Goal: Transaction & Acquisition: Purchase product/service

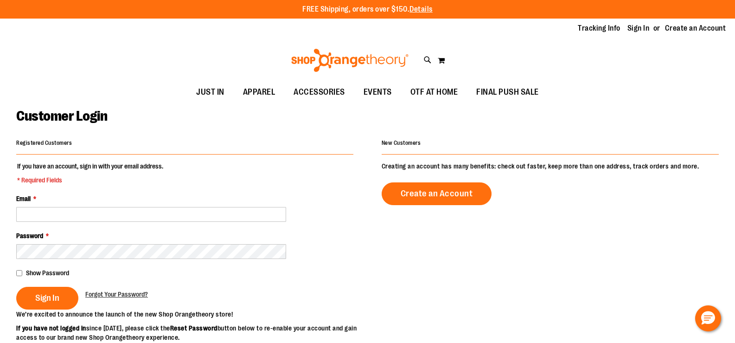
type input "**********"
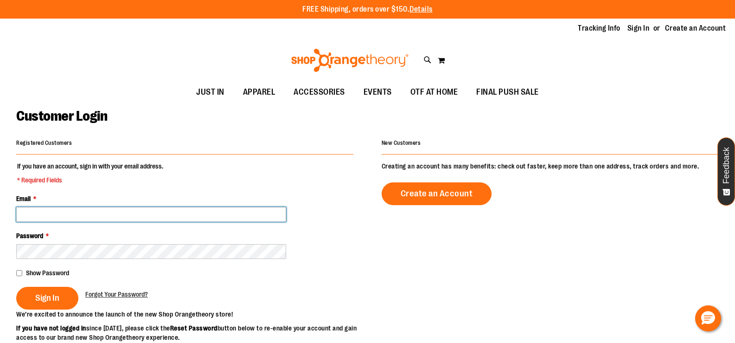
click at [77, 207] on input "Email *" at bounding box center [151, 214] width 270 height 15
type input "**********"
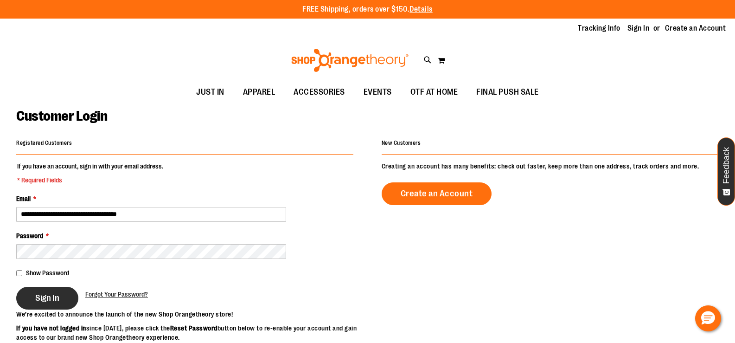
click at [36, 305] on button "Sign In" at bounding box center [47, 297] width 62 height 23
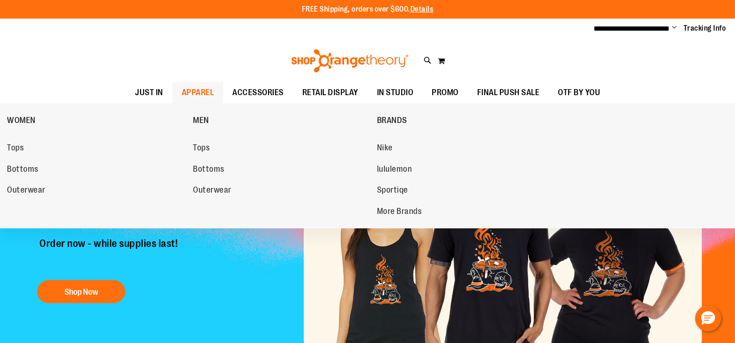
type input "**********"
click at [6, 121] on div "WOMEN Tops Bottoms Outerwear MEN Tops Bottoms Outerwear BRANDS Nike lululemon S…" at bounding box center [367, 165] width 735 height 125
click at [16, 120] on span "WOMEN" at bounding box center [21, 121] width 29 height 12
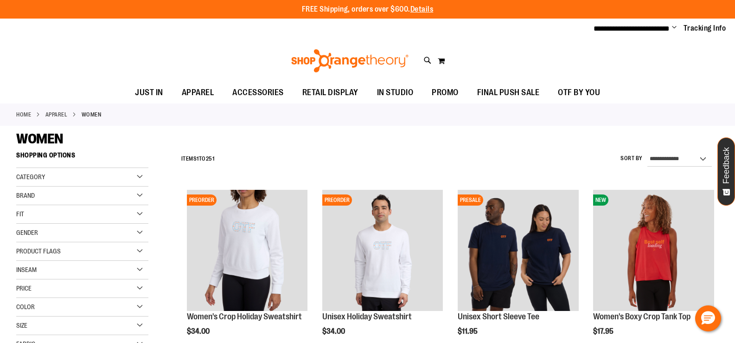
type input "**********"
click at [679, 155] on select "**********" at bounding box center [679, 159] width 64 height 15
select select "*********"
click at [647, 152] on select "**********" at bounding box center [679, 159] width 64 height 15
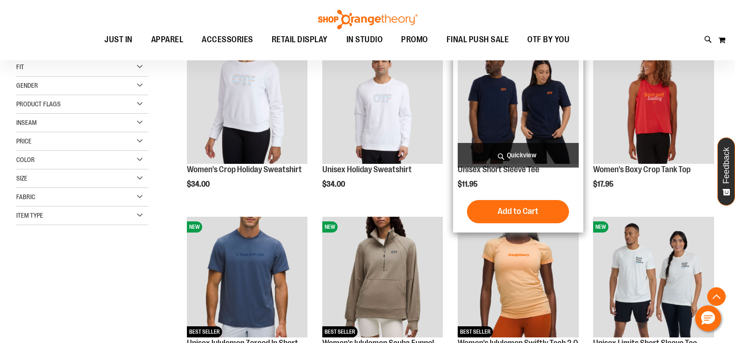
scroll to position [146, 0]
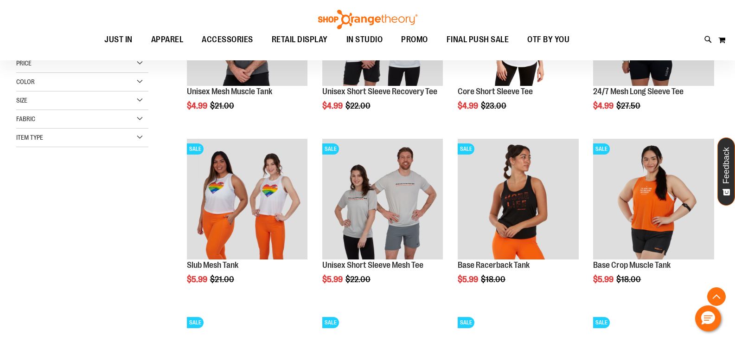
scroll to position [239, 0]
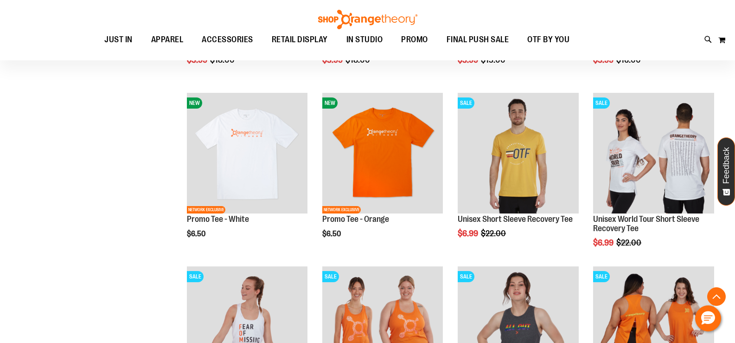
scroll to position [610, 0]
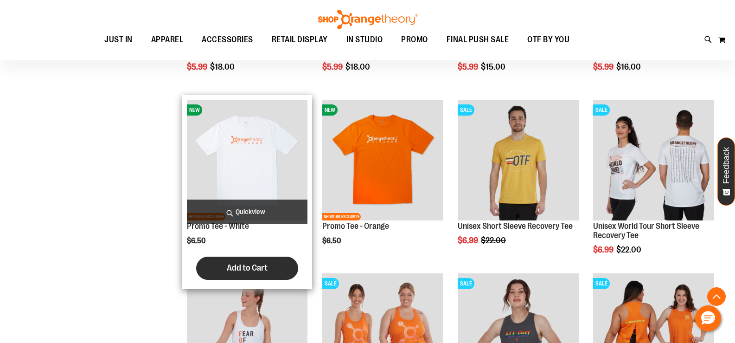
click at [254, 269] on span "Add to Cart" at bounding box center [247, 267] width 41 height 10
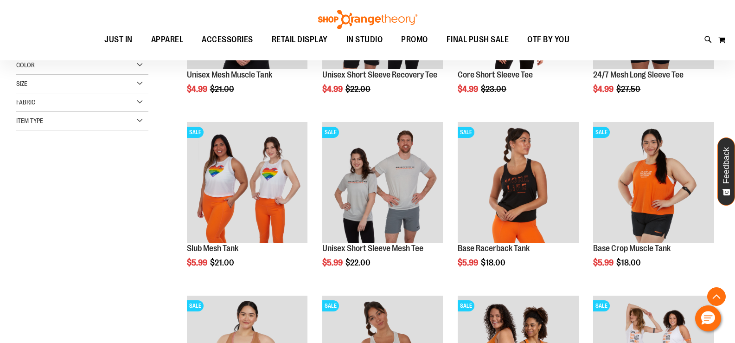
scroll to position [239, 0]
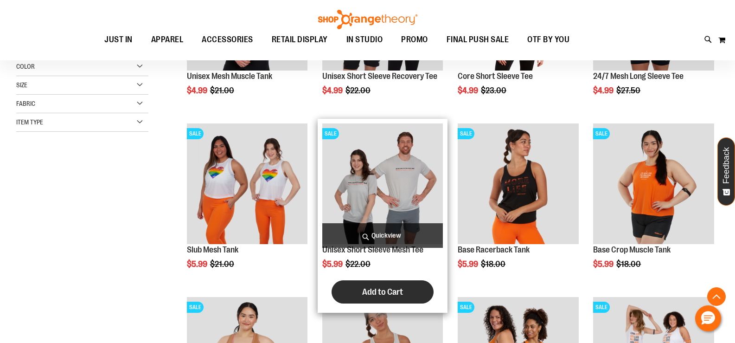
click at [388, 290] on span "Add to Cart" at bounding box center [382, 291] width 41 height 10
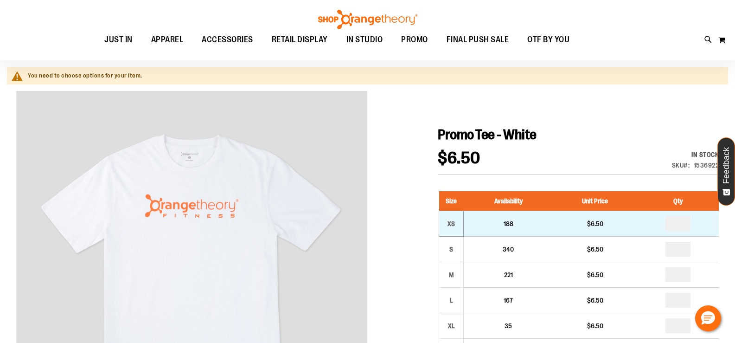
scroll to position [92, 0]
type input "**********"
click at [688, 222] on input "number" at bounding box center [677, 223] width 25 height 15
type input "*"
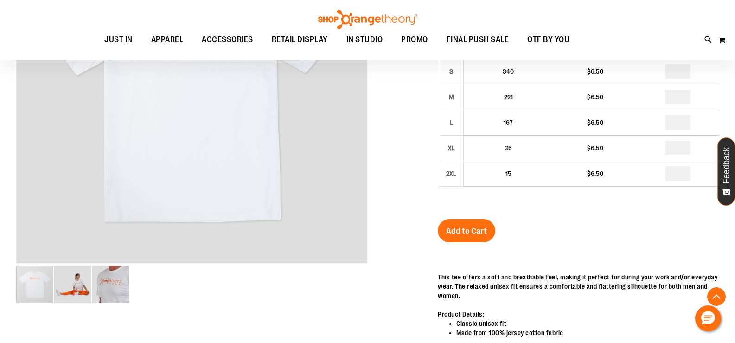
scroll to position [278, 0]
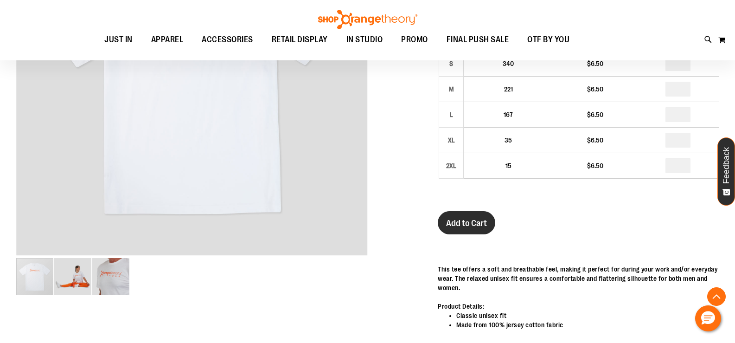
click at [478, 230] on button "Add to Cart" at bounding box center [466, 222] width 57 height 23
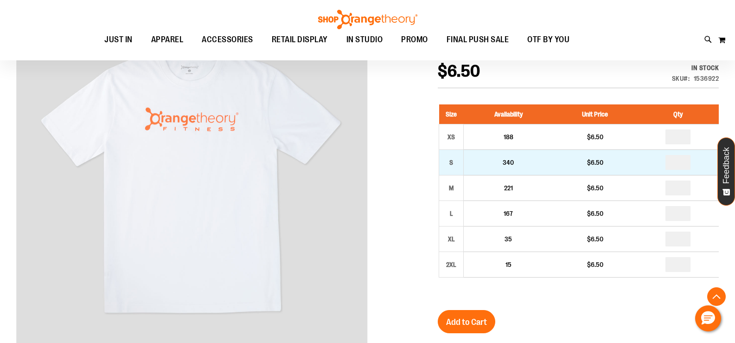
scroll to position [231, 0]
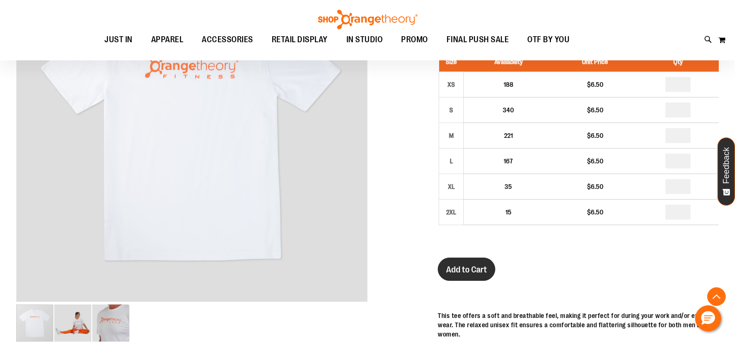
click at [457, 267] on span "Add to Cart" at bounding box center [466, 269] width 41 height 10
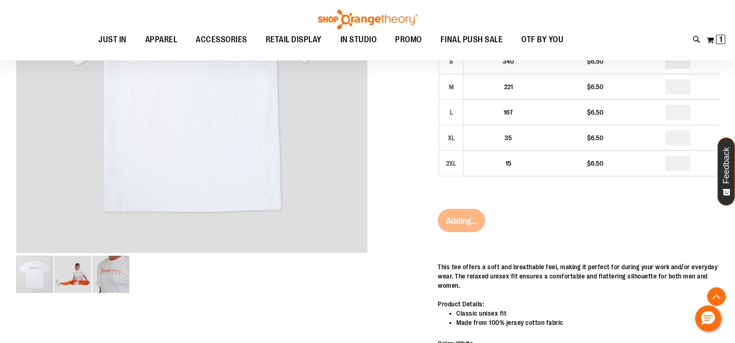
scroll to position [183, 0]
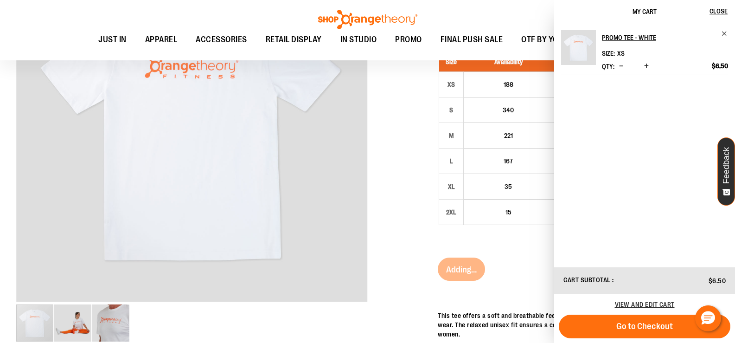
click at [382, 192] on div at bounding box center [367, 318] width 702 height 732
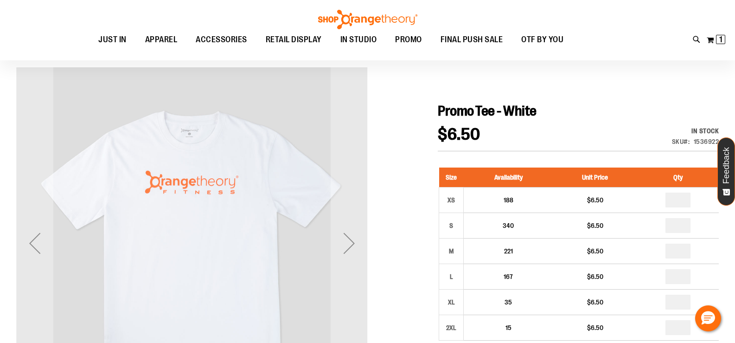
scroll to position [0, 0]
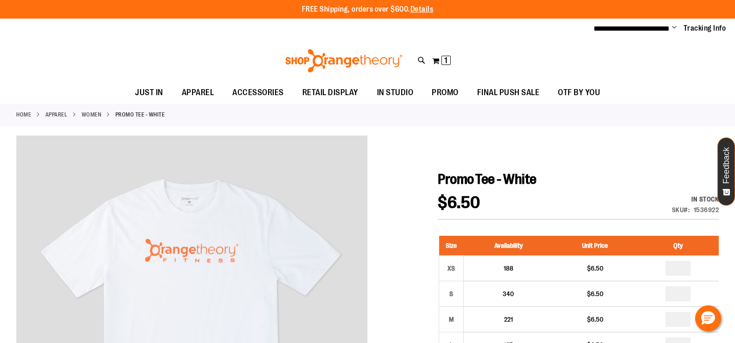
click at [97, 110] on link "WOMEN" at bounding box center [92, 114] width 20 height 8
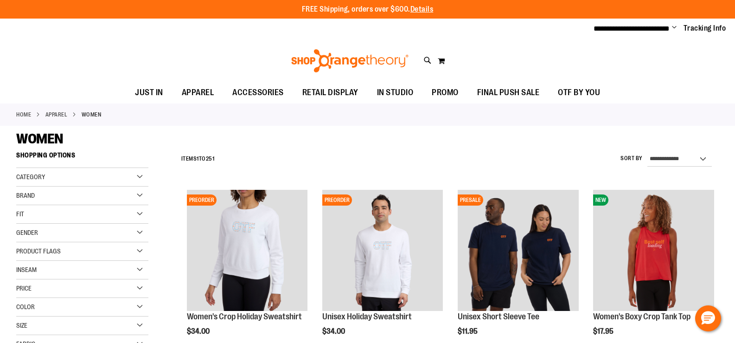
type input "**********"
select select "*********"
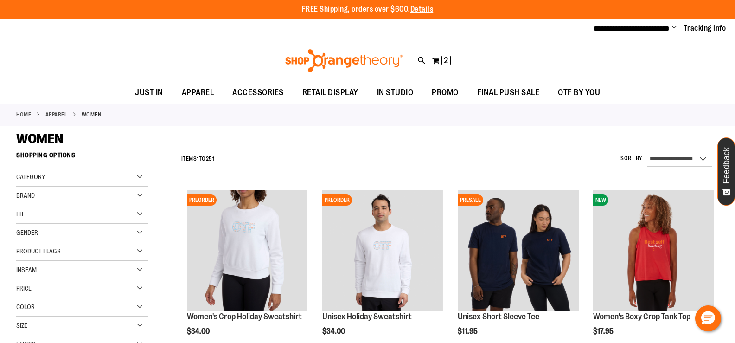
click at [647, 152] on select "**********" at bounding box center [679, 159] width 64 height 15
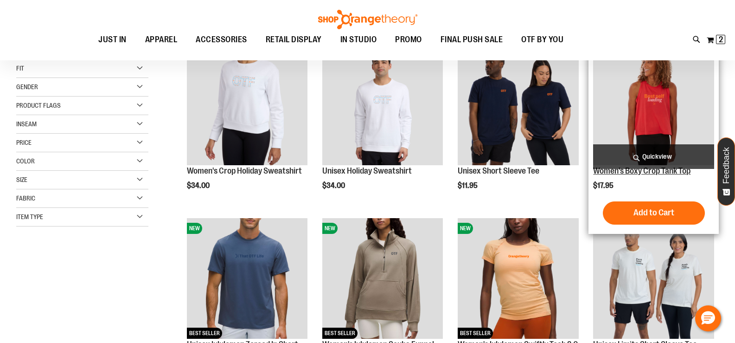
scroll to position [146, 0]
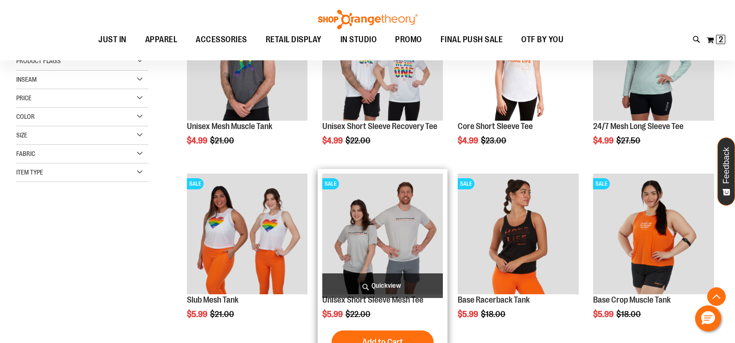
scroll to position [286, 0]
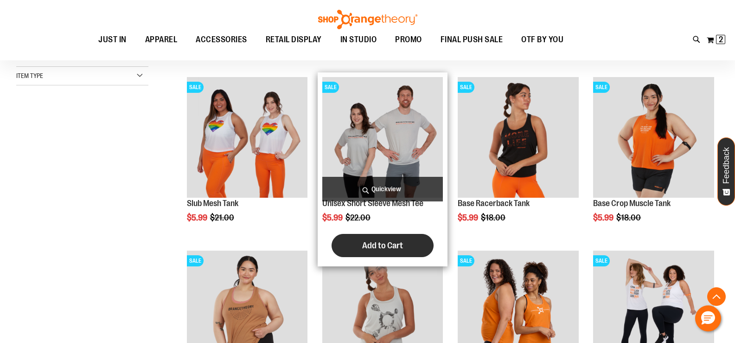
click at [375, 244] on span "Add to Cart" at bounding box center [382, 245] width 41 height 10
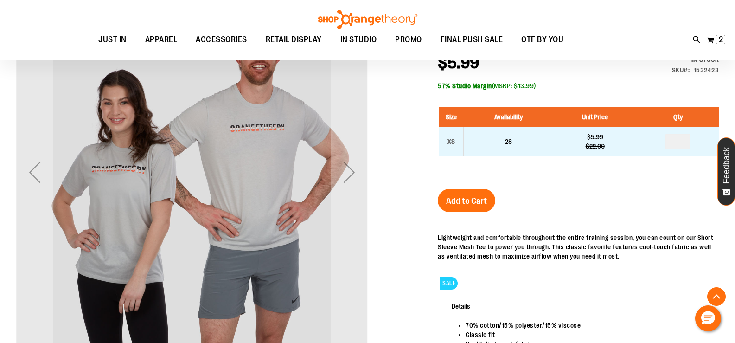
type input "**********"
drag, startPoint x: 682, startPoint y: 140, endPoint x: 674, endPoint y: 140, distance: 7.9
click at [674, 140] on input "number" at bounding box center [677, 141] width 25 height 15
type input "*"
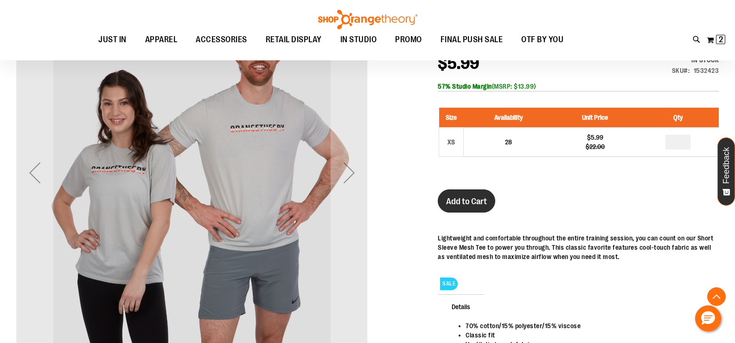
click at [444, 199] on button "Add to Cart" at bounding box center [466, 200] width 57 height 23
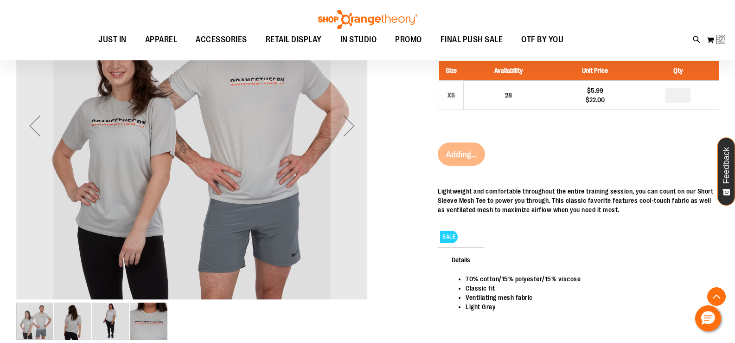
scroll to position [209, 0]
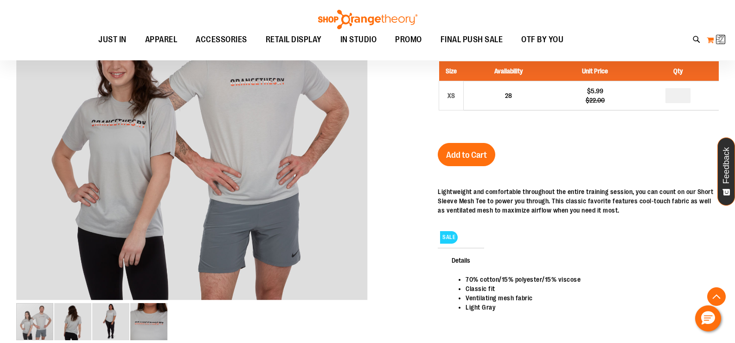
click at [708, 43] on button "My Cart 2 2 items" at bounding box center [715, 39] width 19 height 15
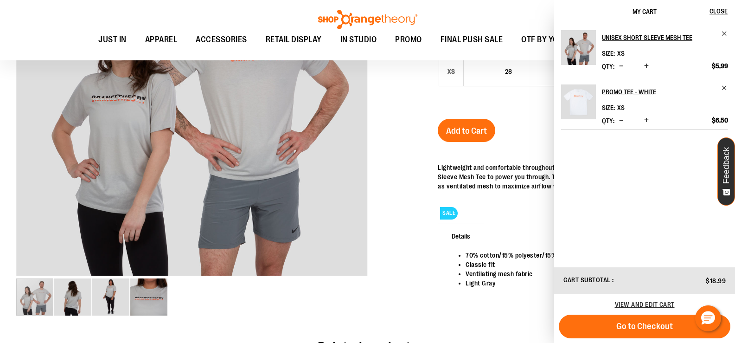
scroll to position [184, 0]
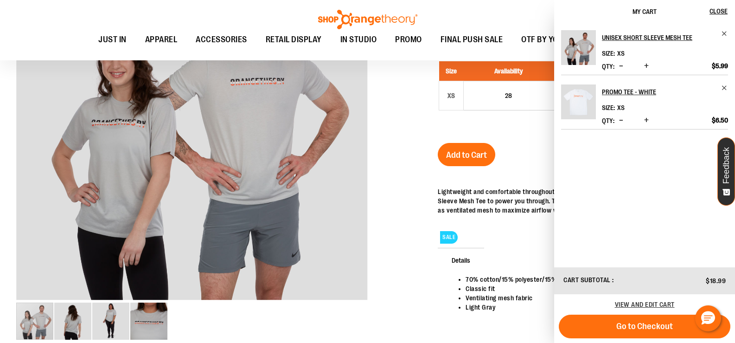
click at [621, 63] on span "Decrease product quantity" at bounding box center [621, 65] width 4 height 9
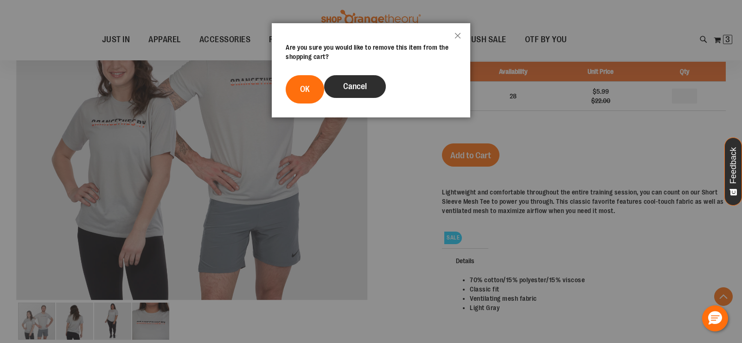
click at [347, 91] on button "Cancel" at bounding box center [355, 86] width 62 height 23
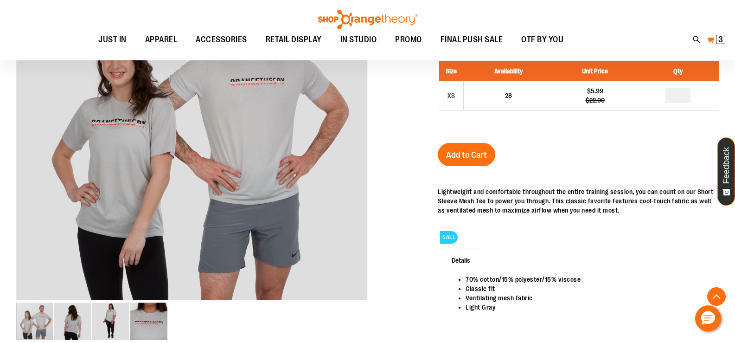
click at [713, 41] on button "My Cart 3 3 items" at bounding box center [715, 39] width 19 height 15
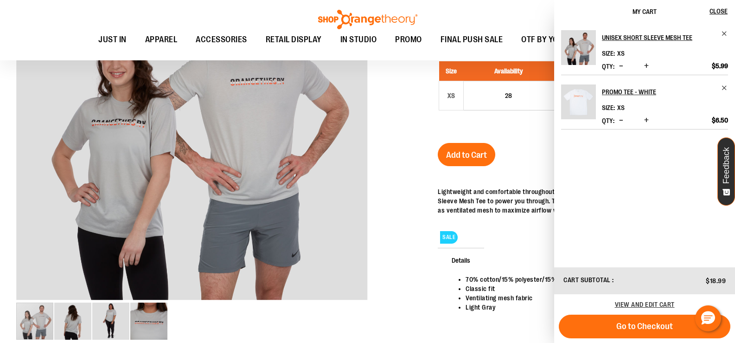
click at [617, 121] on button "Decrease product quantity" at bounding box center [621, 120] width 9 height 9
click at [535, 139] on div "Unisex Short Sleeve Mesh Tee $5.99 Regular Price $22.00 In stock Only %1 left S…" at bounding box center [578, 167] width 281 height 364
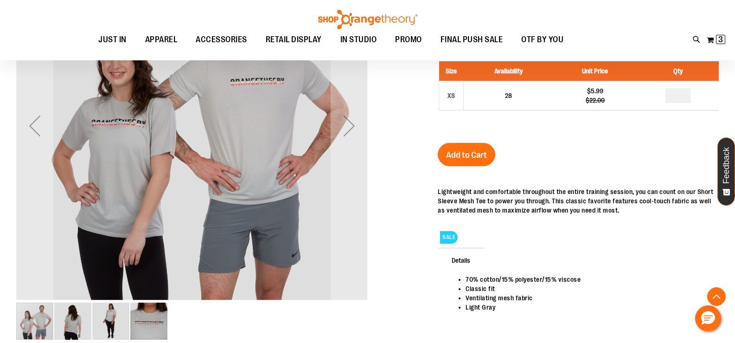
scroll to position [0, 0]
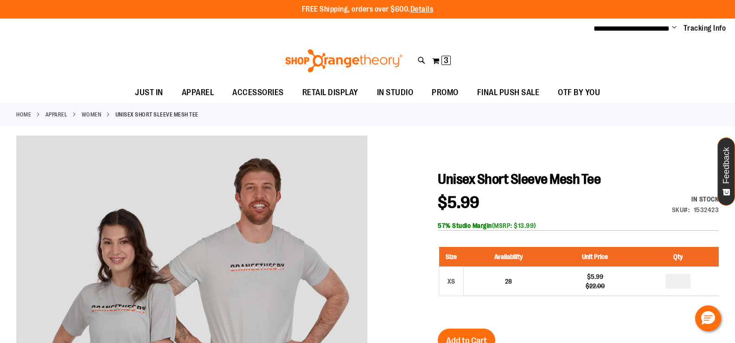
click at [92, 113] on link "WOMEN" at bounding box center [92, 114] width 20 height 8
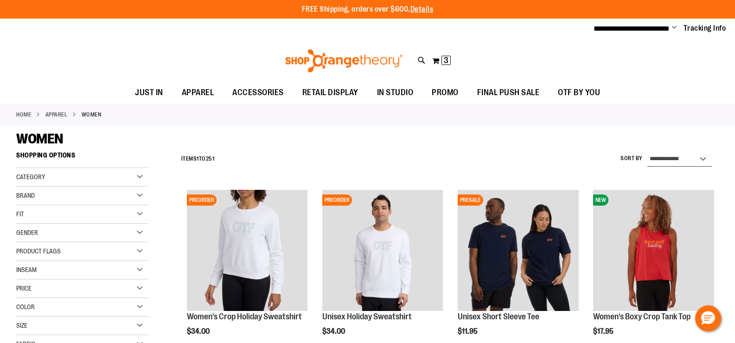
click at [674, 163] on select "**********" at bounding box center [679, 159] width 64 height 15
type input "**********"
select select "*********"
click at [647, 152] on select "**********" at bounding box center [679, 159] width 64 height 15
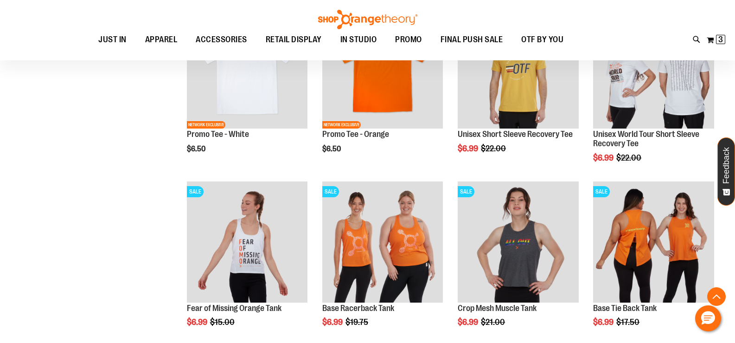
scroll to position [703, 0]
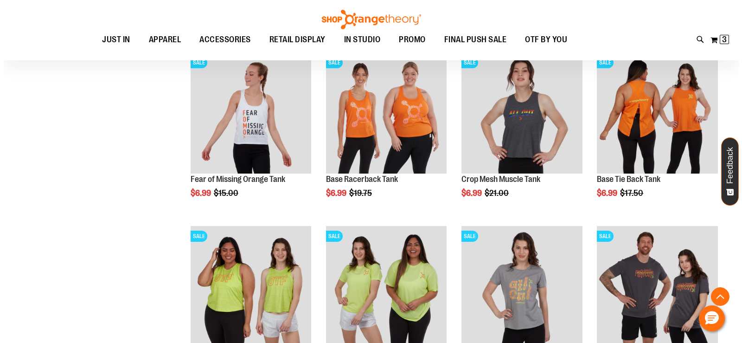
scroll to position [935, 0]
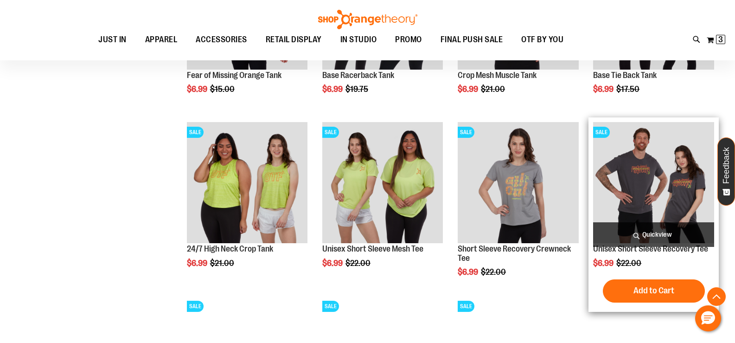
click at [632, 235] on span "Quickview" at bounding box center [653, 234] width 121 height 25
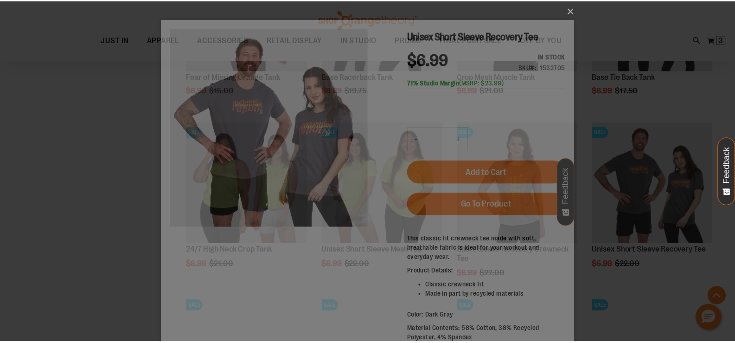
scroll to position [0, 0]
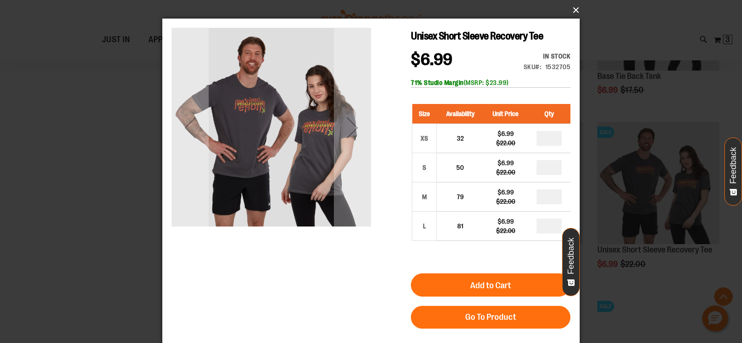
click at [572, 11] on button "×" at bounding box center [373, 10] width 417 height 20
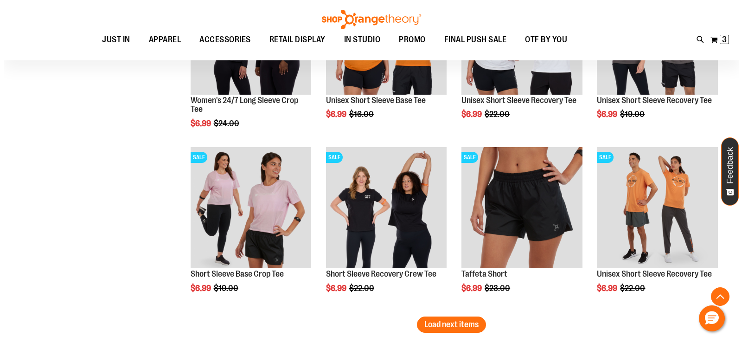
scroll to position [1444, 0]
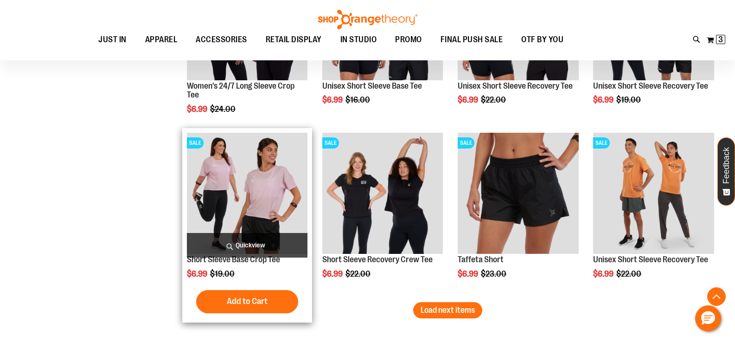
click at [244, 247] on span "Quickview" at bounding box center [247, 245] width 121 height 25
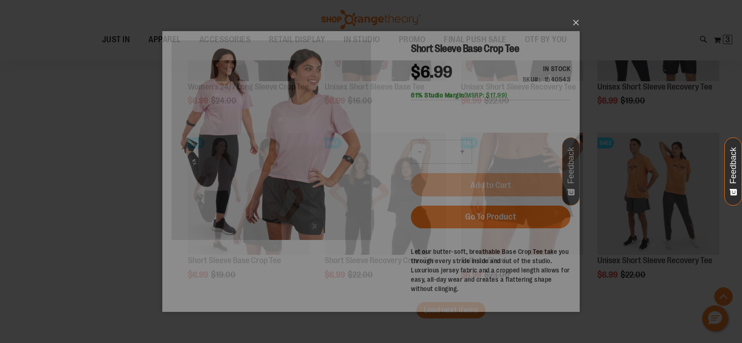
scroll to position [0, 0]
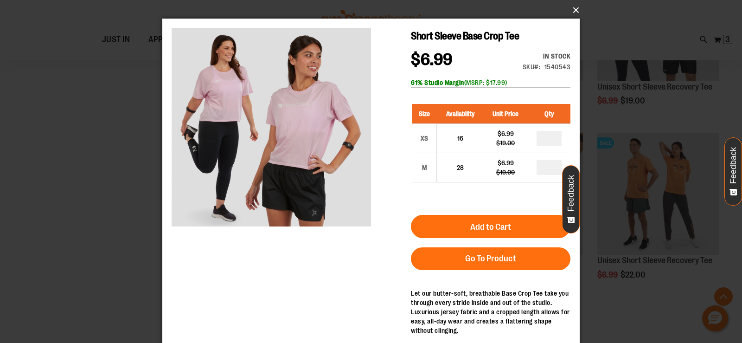
click at [577, 9] on button "×" at bounding box center [373, 10] width 417 height 20
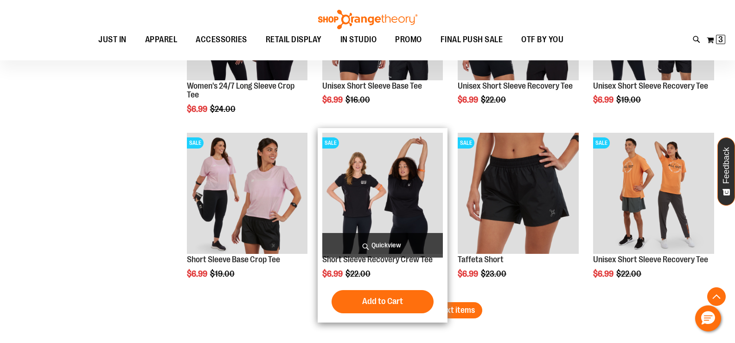
click at [410, 246] on span "Quickview" at bounding box center [382, 245] width 121 height 25
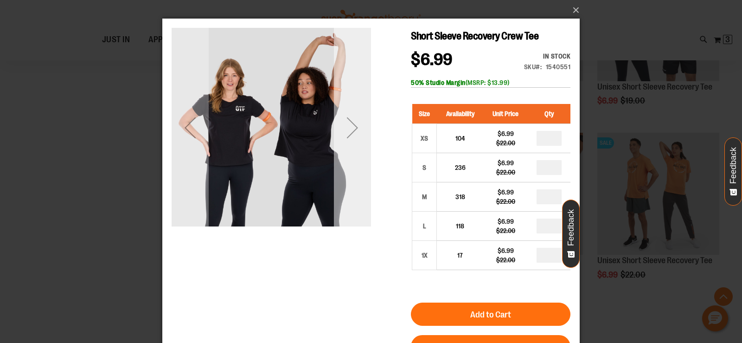
click at [364, 131] on div "Next" at bounding box center [352, 127] width 37 height 37
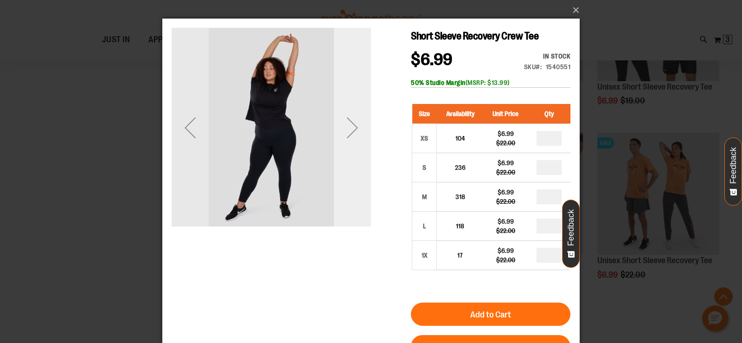
click at [356, 127] on div "Next" at bounding box center [352, 127] width 37 height 37
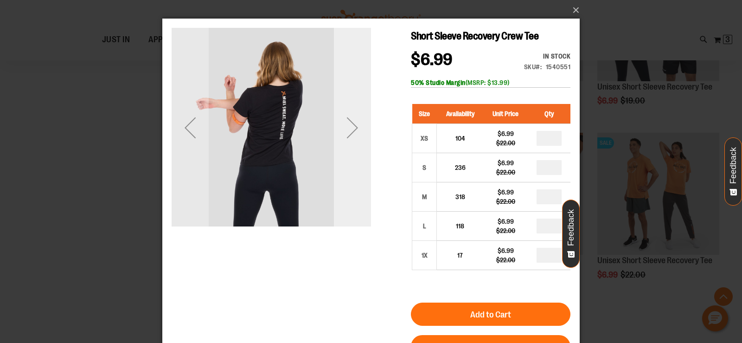
click at [356, 127] on div "Next" at bounding box center [352, 127] width 37 height 37
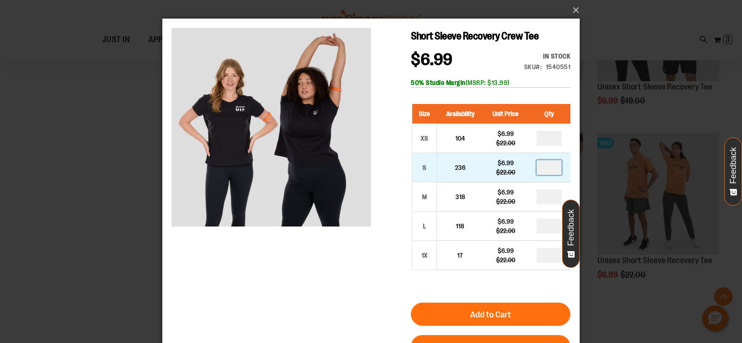
click at [550, 173] on input "number" at bounding box center [548, 167] width 25 height 15
type input "*"
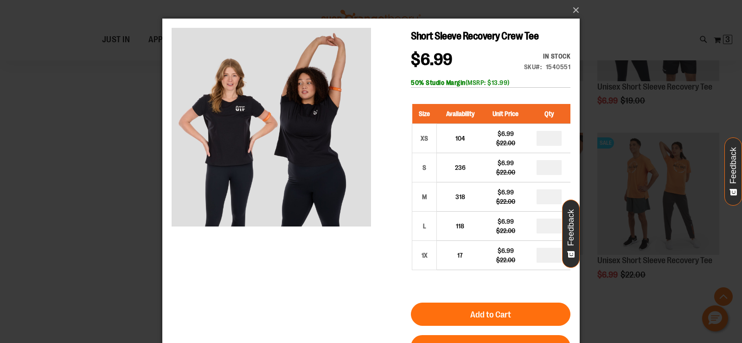
click at [485, 314] on span "Add to Cart" at bounding box center [490, 314] width 41 height 10
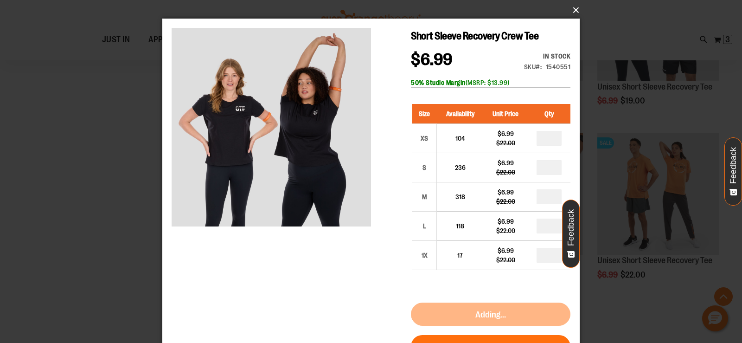
click at [574, 9] on button "×" at bounding box center [373, 10] width 417 height 20
click at [575, 7] on button "×" at bounding box center [373, 10] width 417 height 20
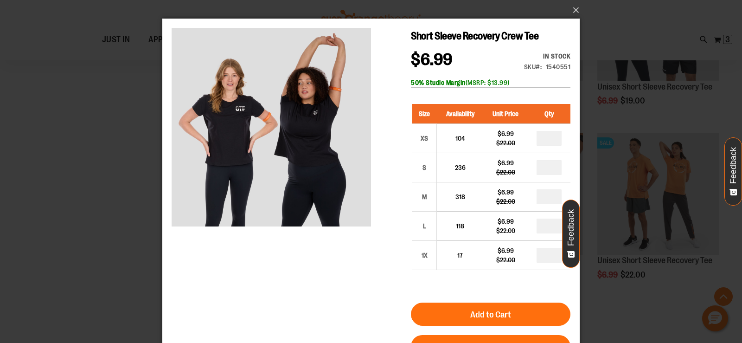
click at [658, 90] on div "×" at bounding box center [371, 171] width 742 height 343
click at [571, 8] on button "×" at bounding box center [373, 10] width 417 height 20
click at [573, 8] on button "×" at bounding box center [373, 10] width 417 height 20
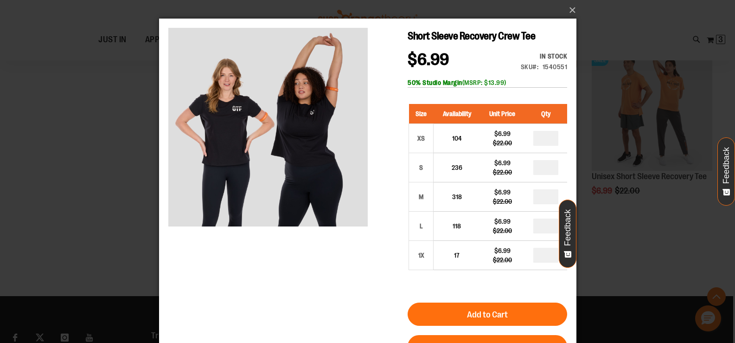
click at [620, 37] on ul "JUST IN JUST IN Balanced Basics New for Women New for Men New Accessories New B…" at bounding box center [331, 39] width 620 height 21
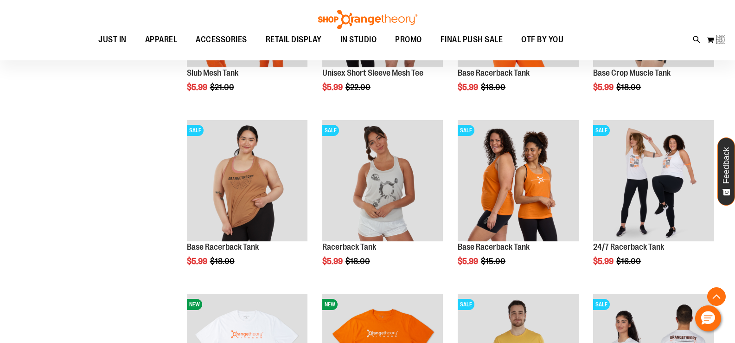
click at [623, 37] on ul "JUST IN JUST IN Balanced Basics New for Women New for Men New Accessories New B…" at bounding box center [331, 39] width 620 height 21
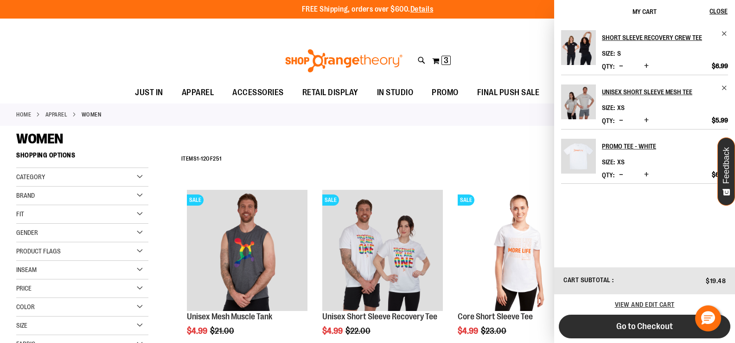
click at [666, 325] on span "Go to Checkout" at bounding box center [644, 326] width 57 height 10
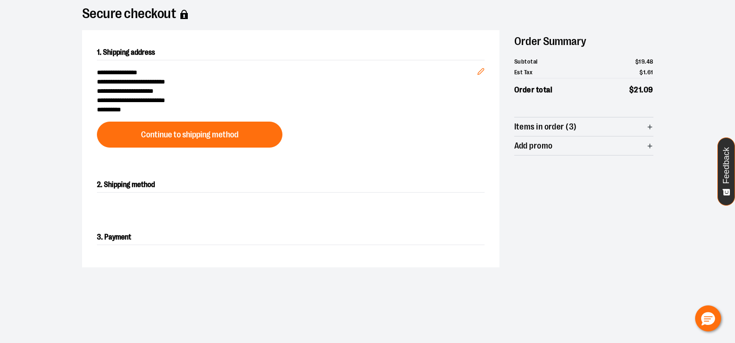
scroll to position [46, 0]
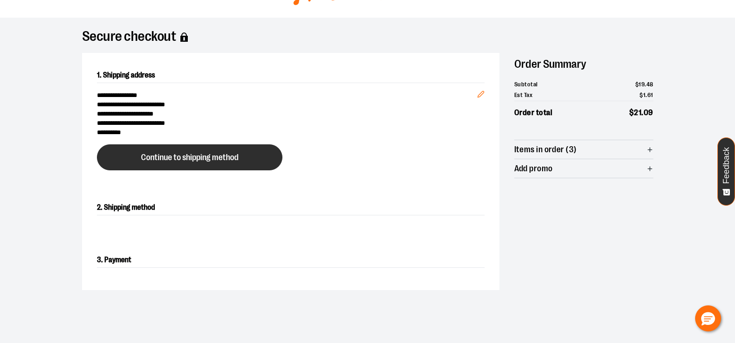
click at [202, 159] on span "Continue to shipping method" at bounding box center [189, 157] width 97 height 9
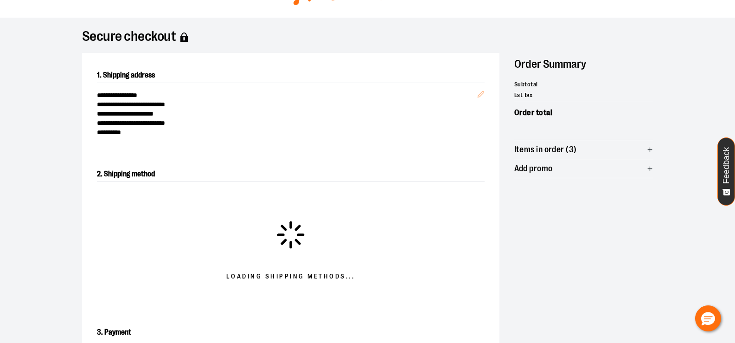
click at [648, 150] on icon "button" at bounding box center [649, 149] width 7 height 7
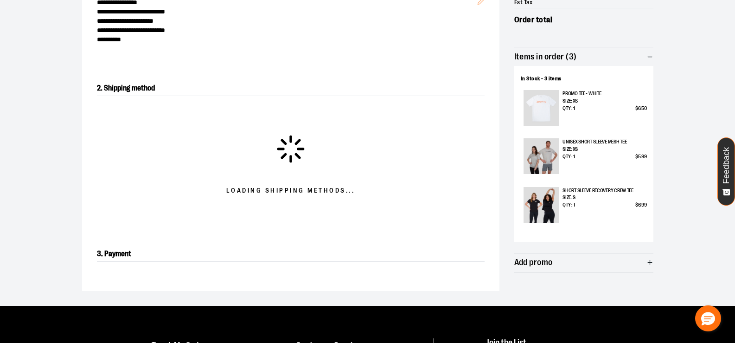
scroll to position [158, 0]
